Goal: Task Accomplishment & Management: Manage account settings

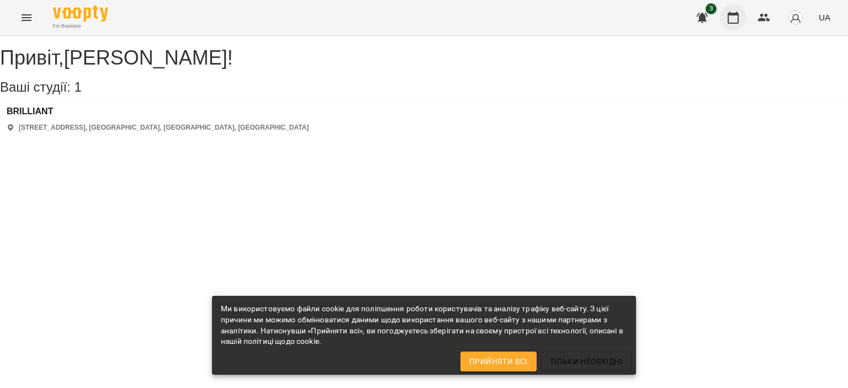
click at [734, 15] on icon "button" at bounding box center [733, 17] width 13 height 13
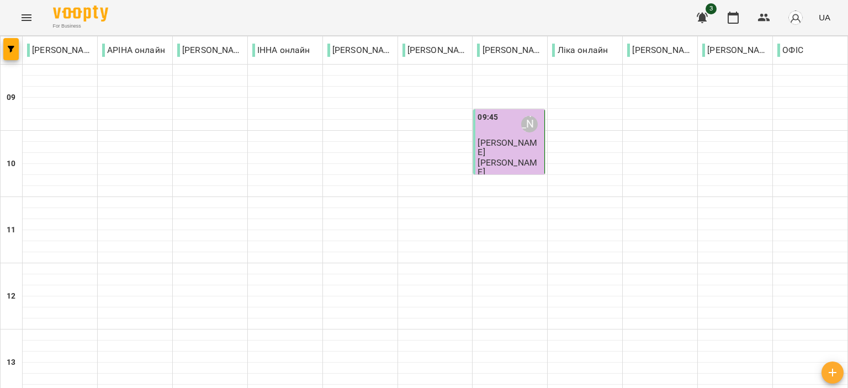
scroll to position [544, 0]
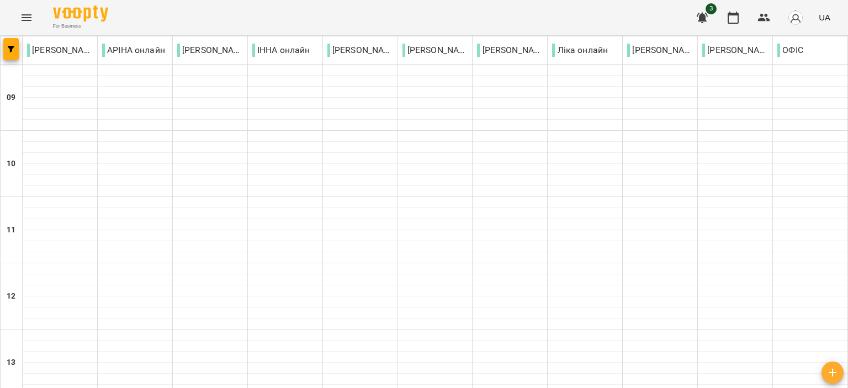
scroll to position [221, 0]
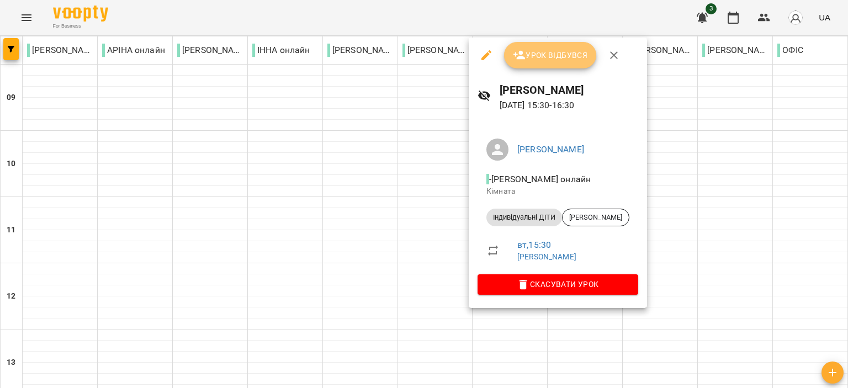
click at [527, 50] on span "Урок відбувся" at bounding box center [550, 55] width 75 height 13
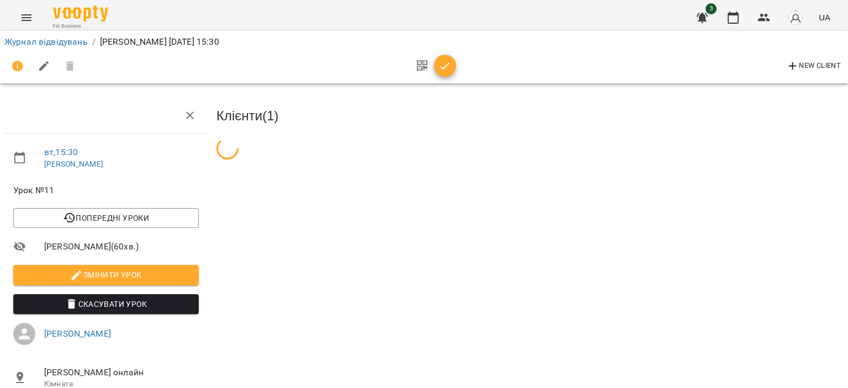
click at [445, 65] on icon "button" at bounding box center [444, 66] width 13 height 13
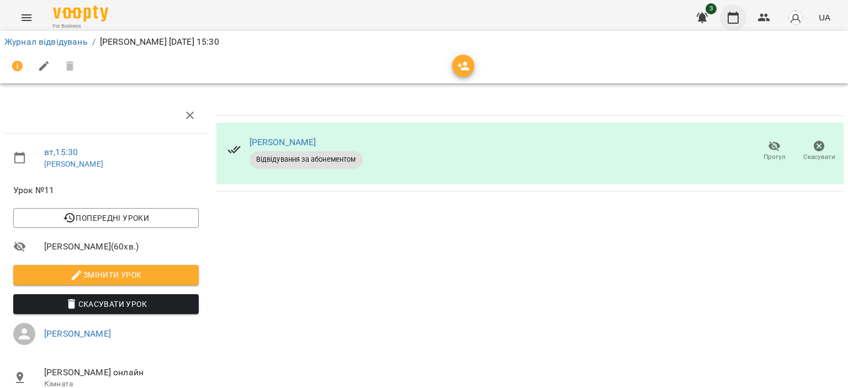
click at [736, 17] on icon "button" at bounding box center [733, 17] width 13 height 13
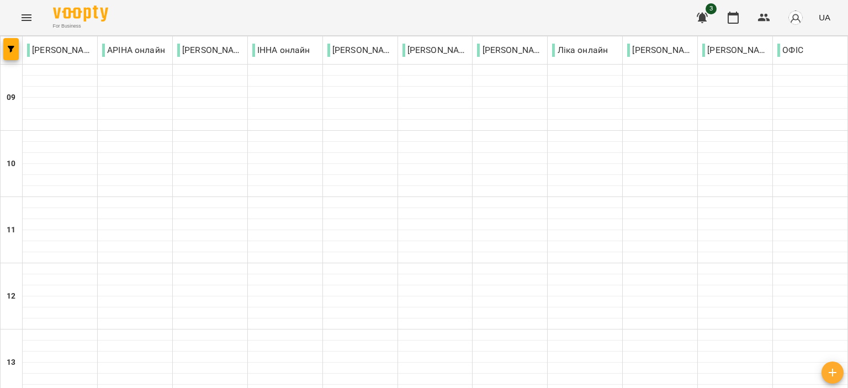
scroll to position [544, 0]
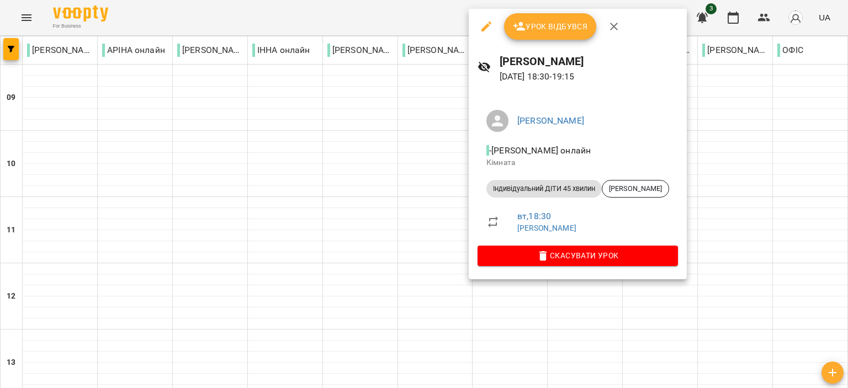
click at [552, 22] on span "Урок відбувся" at bounding box center [550, 26] width 75 height 13
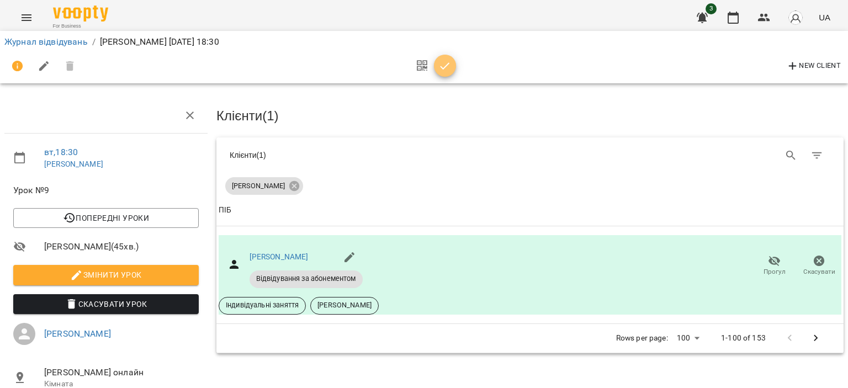
click at [441, 60] on icon "button" at bounding box center [444, 66] width 13 height 13
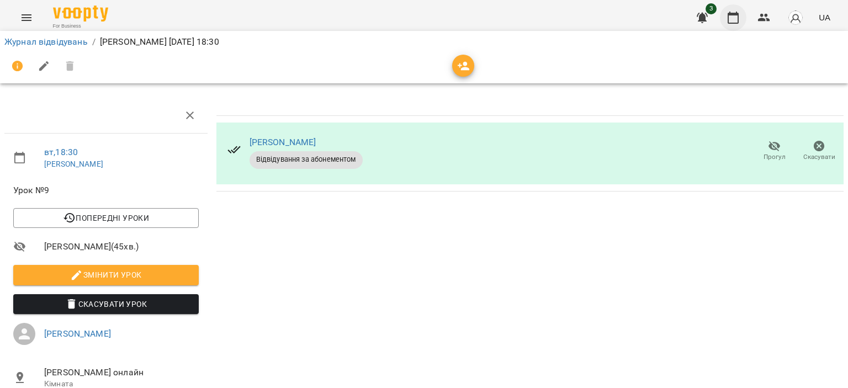
click at [737, 20] on icon "button" at bounding box center [733, 17] width 13 height 13
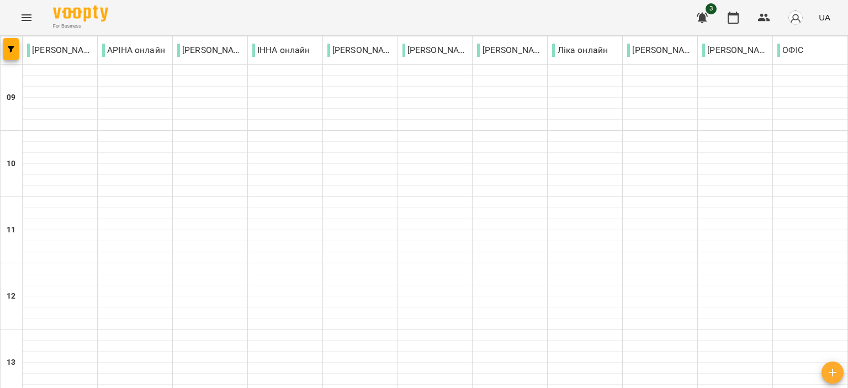
scroll to position [544, 0]
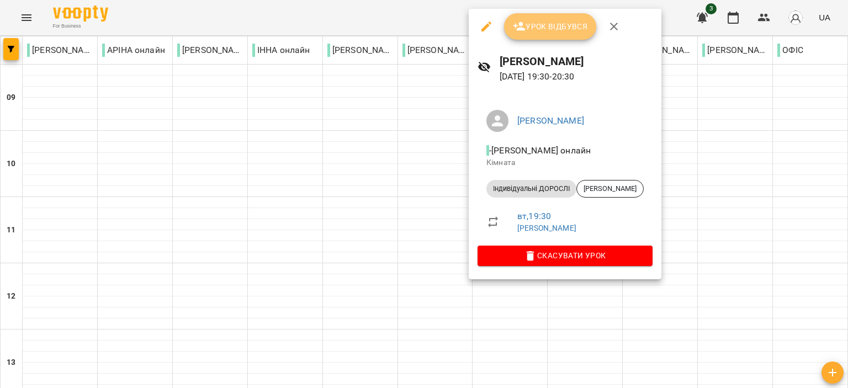
click at [552, 31] on span "Урок відбувся" at bounding box center [550, 26] width 75 height 13
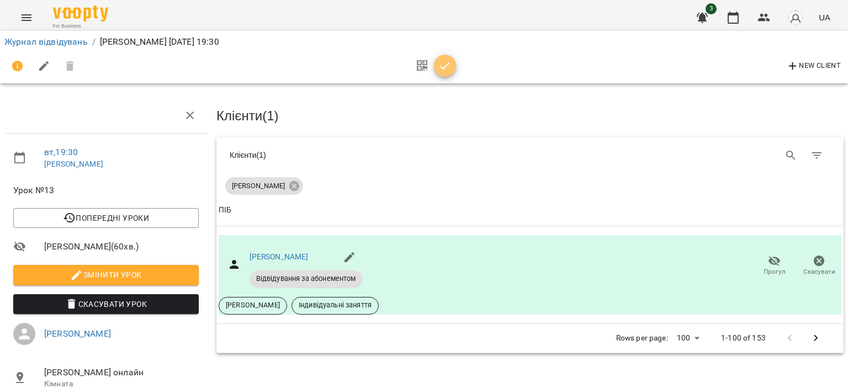
drag, startPoint x: 443, startPoint y: 61, endPoint x: 735, endPoint y: 22, distance: 294.3
click at [443, 62] on icon "button" at bounding box center [444, 66] width 13 height 13
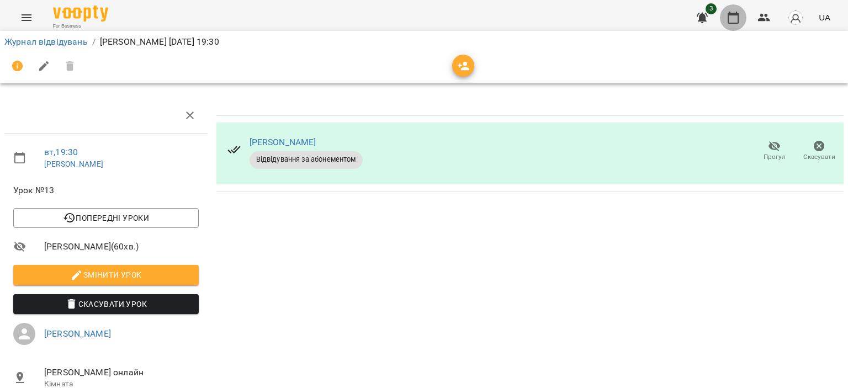
click at [743, 15] on button "button" at bounding box center [733, 17] width 27 height 27
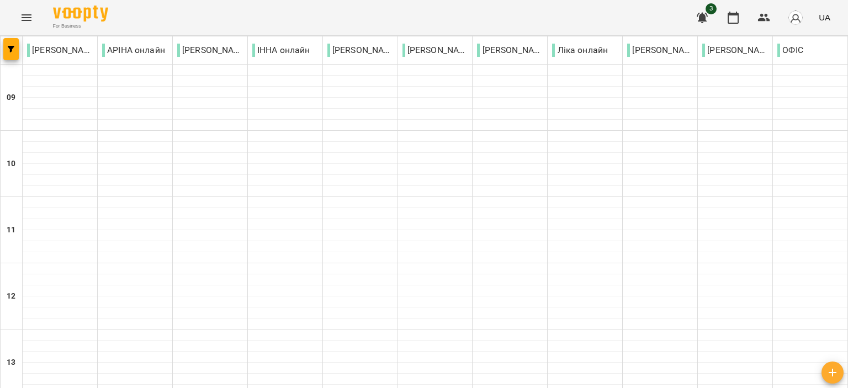
scroll to position [544, 0]
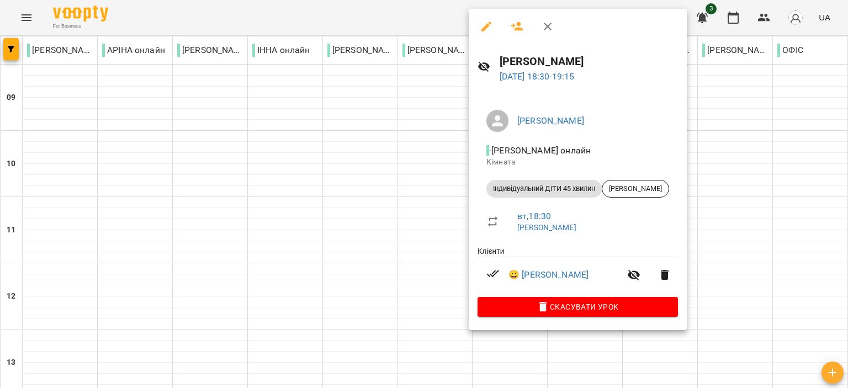
click at [550, 25] on icon "button" at bounding box center [547, 26] width 13 height 13
